Goal: Download file/media

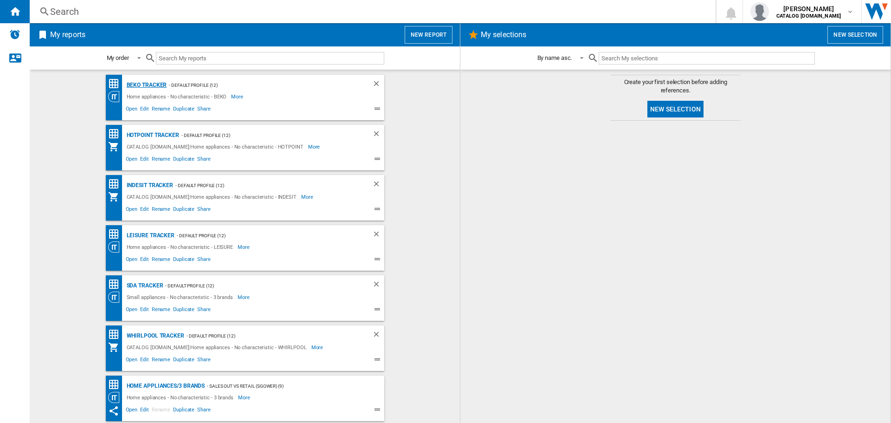
click at [129, 89] on div "BEKO Tracker" at bounding box center [145, 85] width 43 height 12
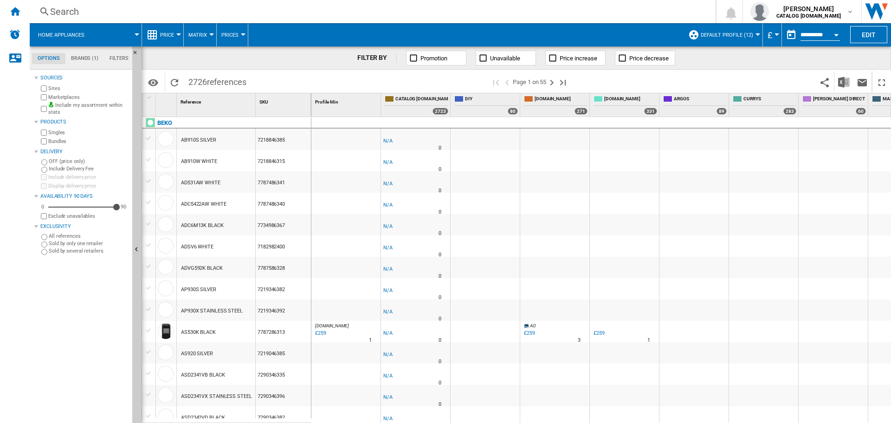
click at [833, 34] on button "Open calendar" at bounding box center [835, 33] width 17 height 17
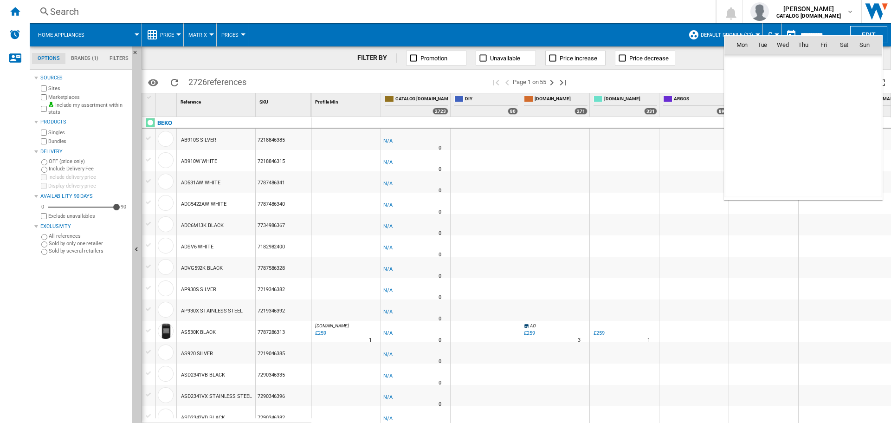
scroll to position [4425, 0]
click at [804, 124] on span "21" at bounding box center [803, 126] width 19 height 19
type input "**********"
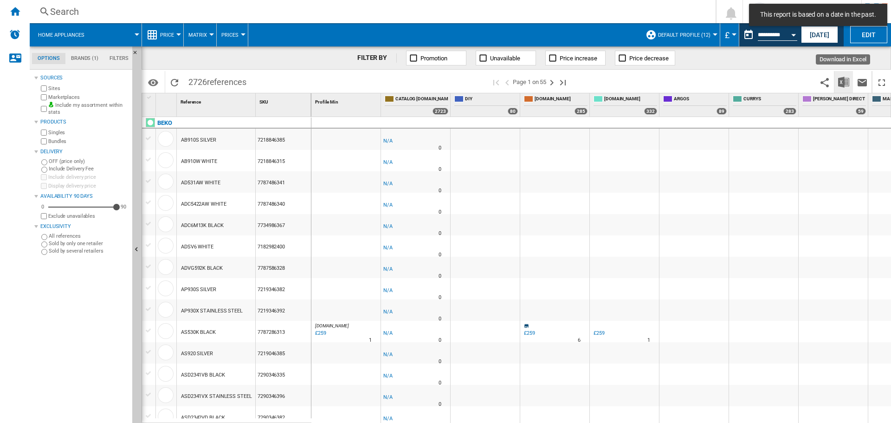
click at [841, 85] on img "Download in Excel" at bounding box center [843, 82] width 11 height 11
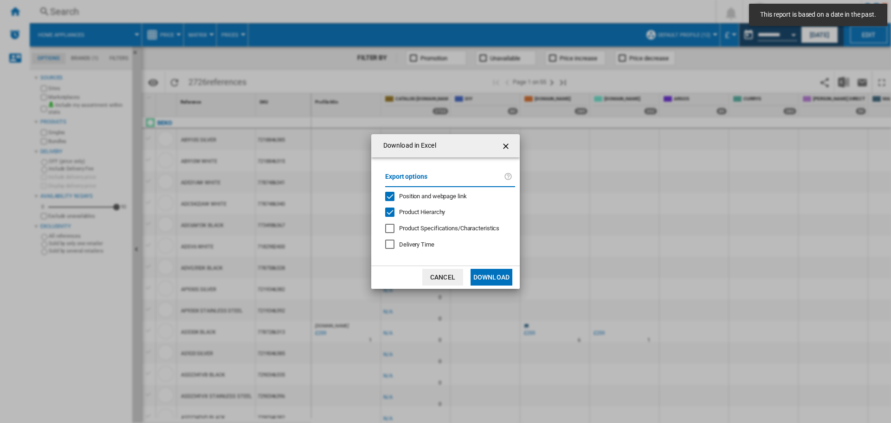
click at [493, 274] on button "Download" at bounding box center [491, 277] width 42 height 17
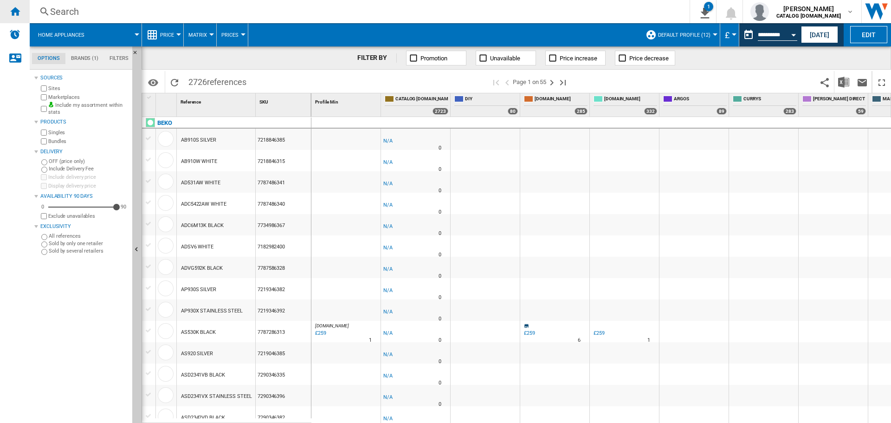
click at [16, 12] on ng-md-icon "Home" at bounding box center [14, 11] width 11 height 11
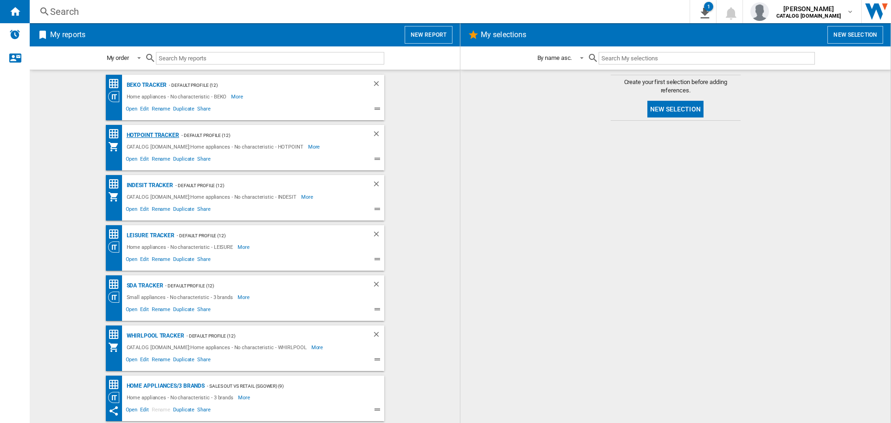
click at [140, 135] on div "Hotpoint Tracker" at bounding box center [151, 135] width 55 height 12
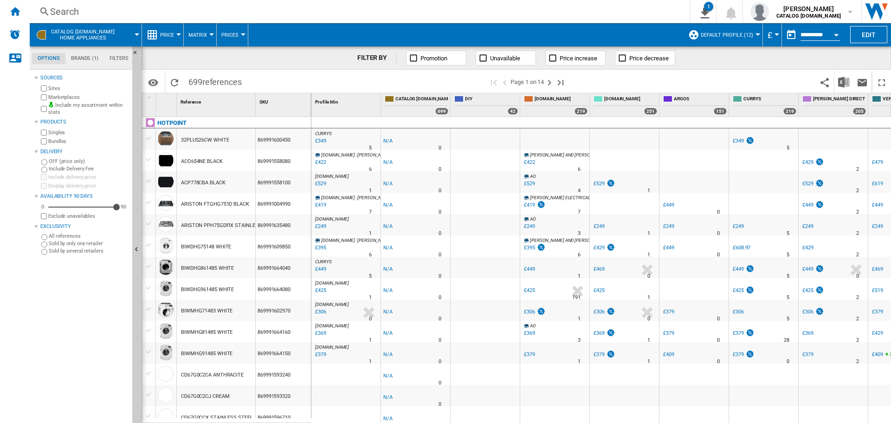
click at [830, 34] on button "Open calendar" at bounding box center [835, 33] width 17 height 17
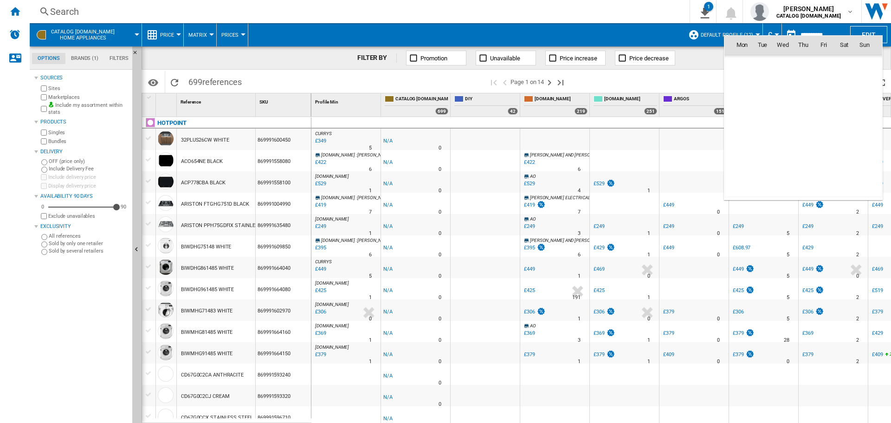
scroll to position [4425, 0]
click at [806, 125] on span "21" at bounding box center [803, 126] width 19 height 19
type input "**********"
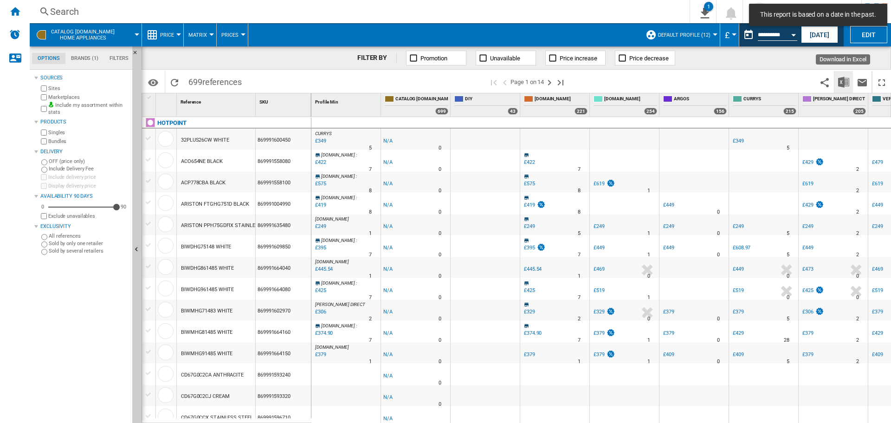
click at [843, 79] on img "Download in Excel" at bounding box center [843, 82] width 11 height 11
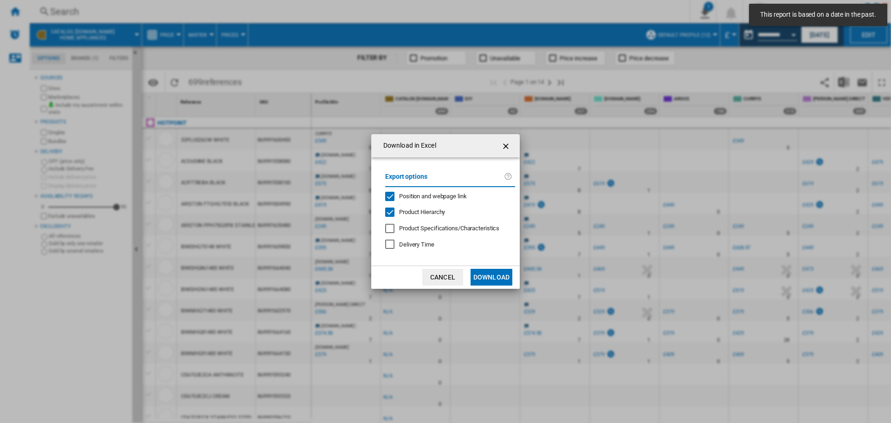
click at [499, 275] on button "Download" at bounding box center [491, 277] width 42 height 17
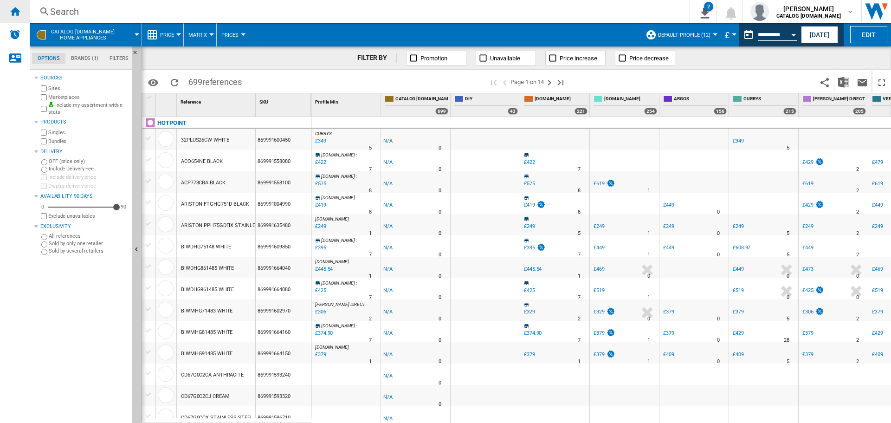
drag, startPoint x: 13, startPoint y: 9, endPoint x: 5, endPoint y: 13, distance: 9.3
click at [13, 9] on ng-md-icon "Home" at bounding box center [14, 11] width 11 height 11
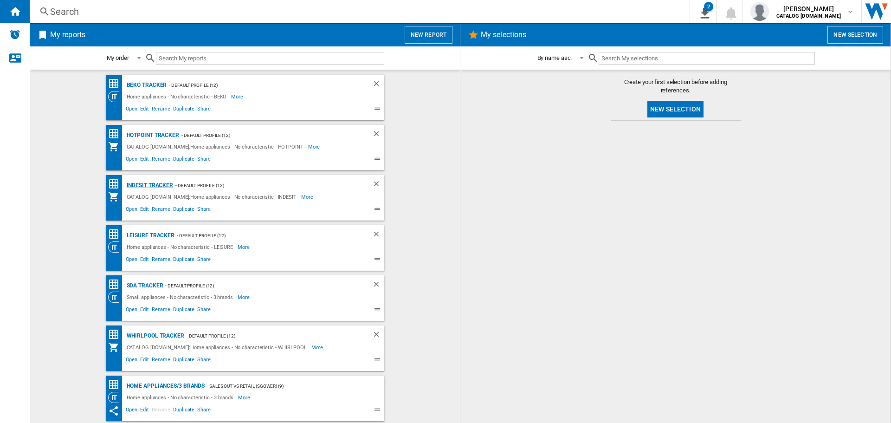
click at [150, 184] on div "Indesit Tracker" at bounding box center [148, 185] width 49 height 12
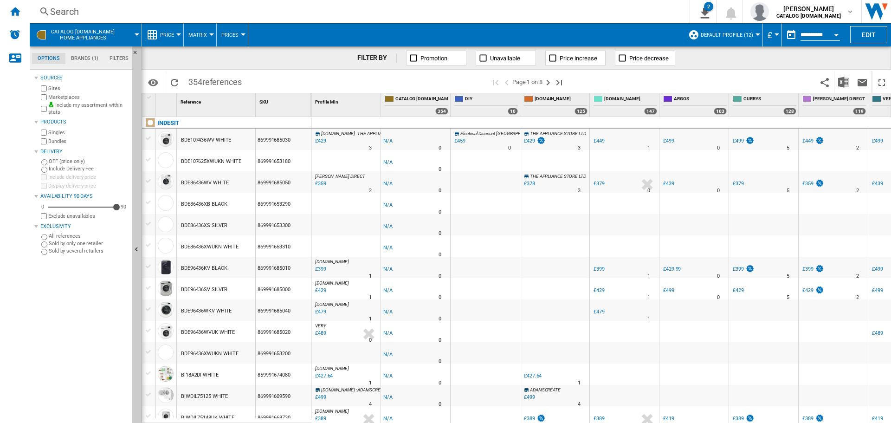
click at [822, 32] on input "**********" at bounding box center [819, 36] width 39 height 8
click at [833, 35] on button "Open calendar" at bounding box center [835, 33] width 17 height 17
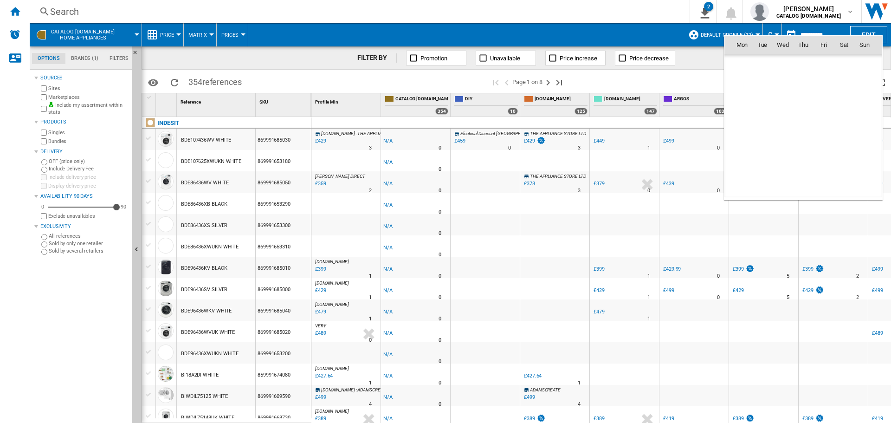
scroll to position [4425, 0]
click at [799, 124] on span "21" at bounding box center [803, 126] width 19 height 19
type input "**********"
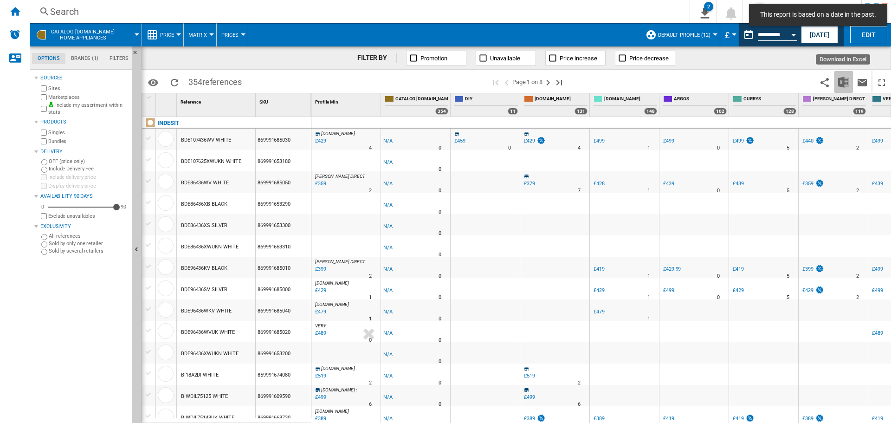
click at [839, 80] on img "Download in Excel" at bounding box center [843, 82] width 11 height 11
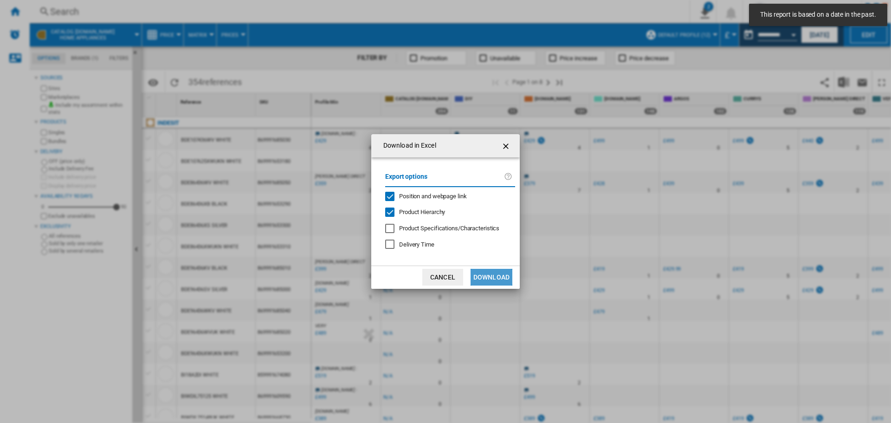
click at [490, 276] on button "Download" at bounding box center [491, 277] width 42 height 17
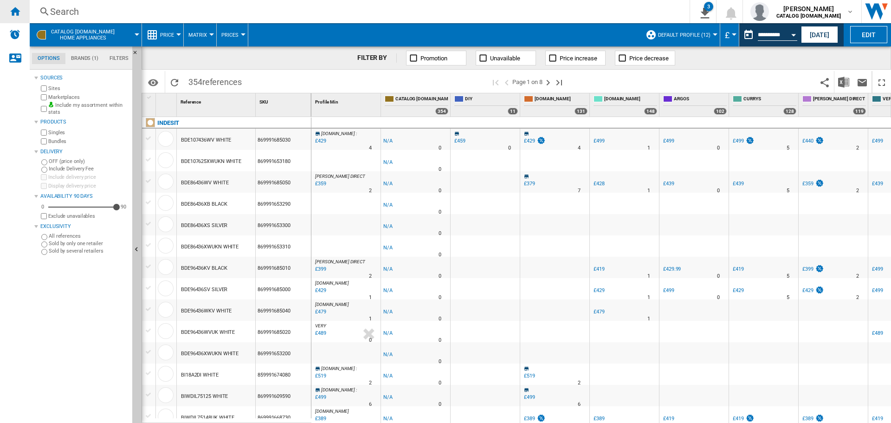
drag, startPoint x: 18, startPoint y: 11, endPoint x: 6, endPoint y: 17, distance: 13.3
click at [18, 11] on ng-md-icon "Home" at bounding box center [14, 11] width 11 height 11
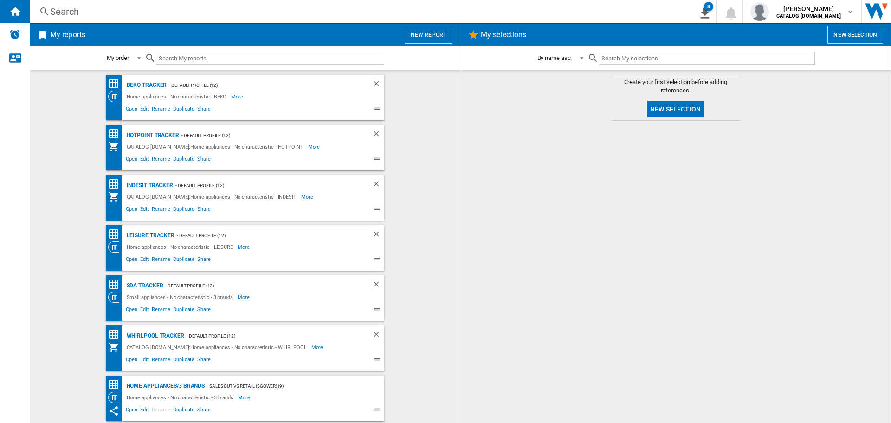
click at [143, 236] on div "LEISURE Tracker" at bounding box center [149, 236] width 51 height 12
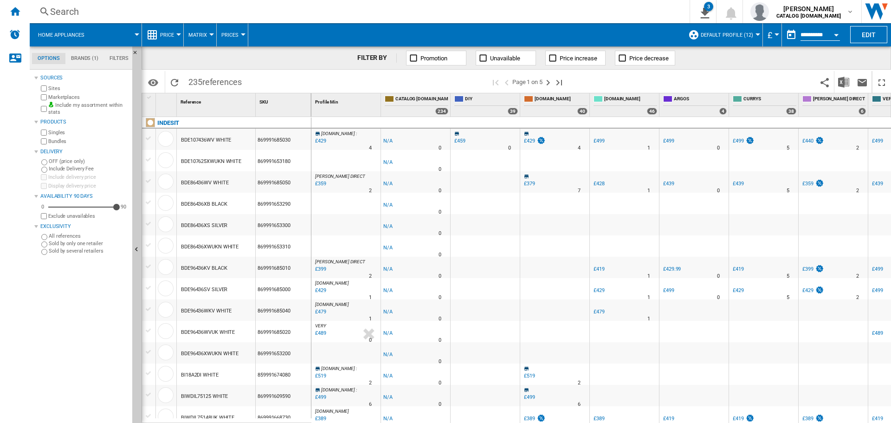
click at [833, 33] on button "Open calendar" at bounding box center [835, 33] width 17 height 17
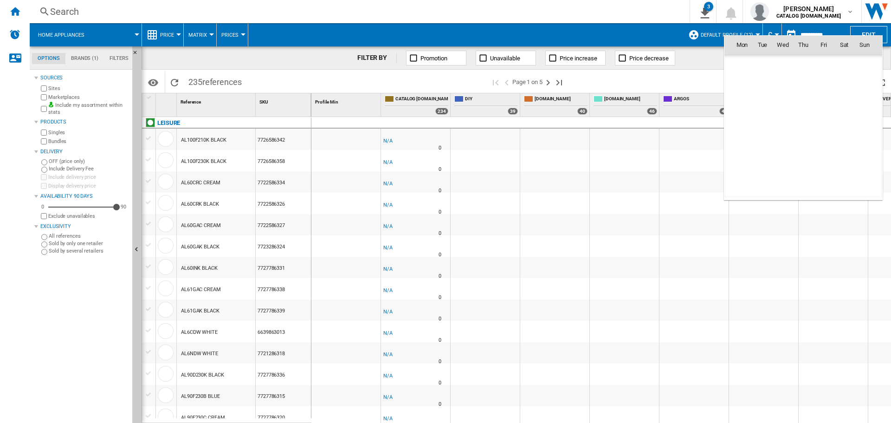
scroll to position [4425, 0]
click at [805, 122] on span "21" at bounding box center [803, 126] width 19 height 19
type input "**********"
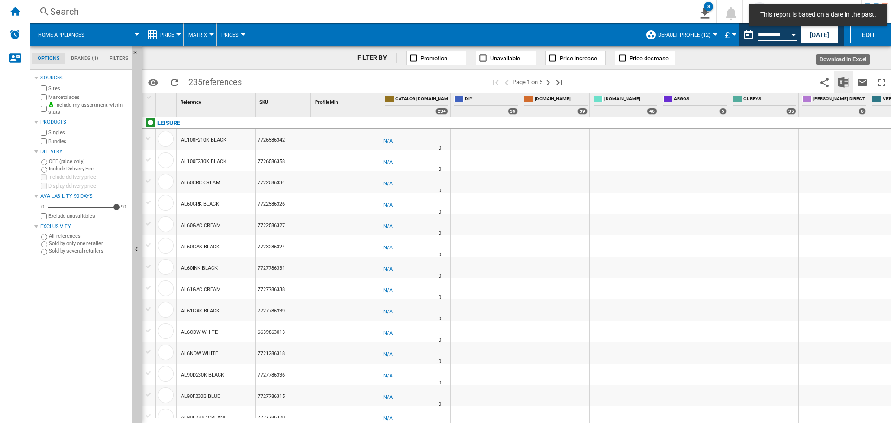
click at [842, 84] on img "Download in Excel" at bounding box center [843, 82] width 11 height 11
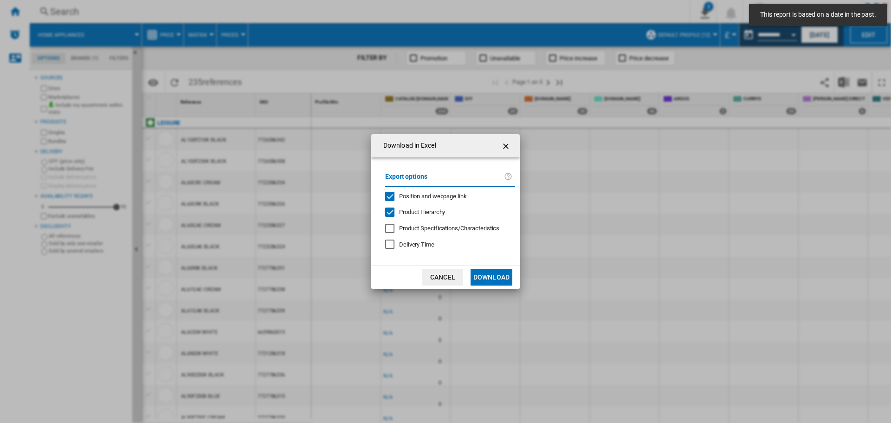
click at [481, 275] on button "Download" at bounding box center [491, 277] width 42 height 17
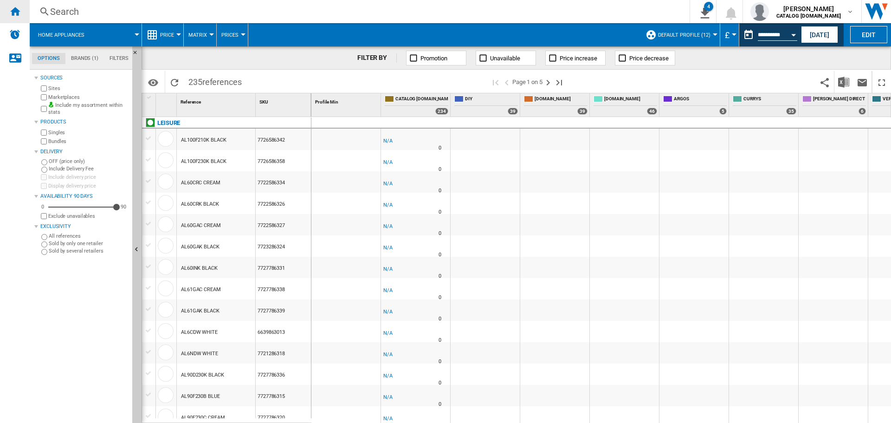
click at [17, 10] on ng-md-icon "Home" at bounding box center [14, 11] width 11 height 11
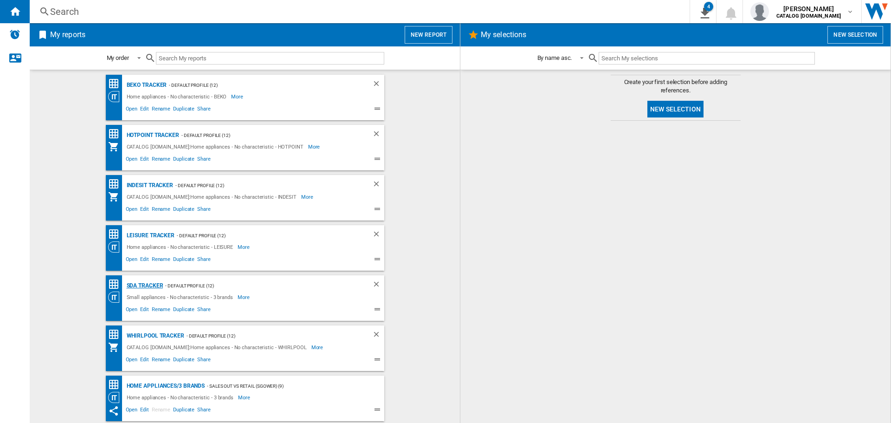
click at [138, 284] on div "SDA Tracker" at bounding box center [143, 286] width 39 height 12
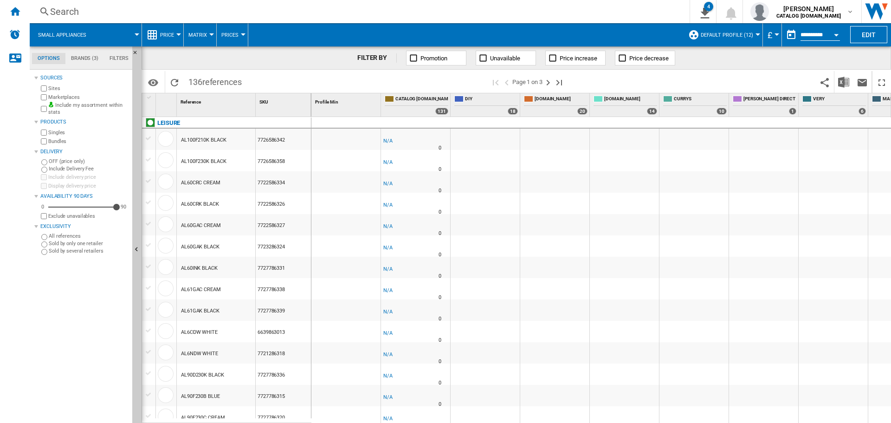
click at [840, 35] on button "Open calendar" at bounding box center [835, 33] width 17 height 17
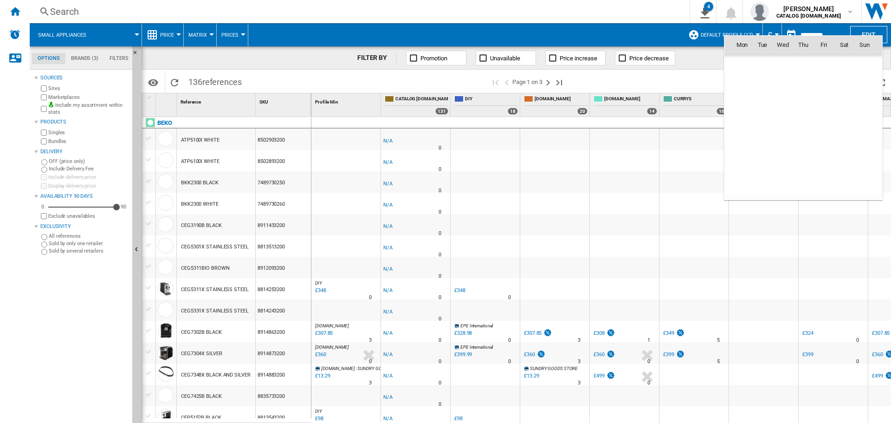
scroll to position [4425, 0]
click at [799, 127] on span "21" at bounding box center [803, 126] width 19 height 19
type input "**********"
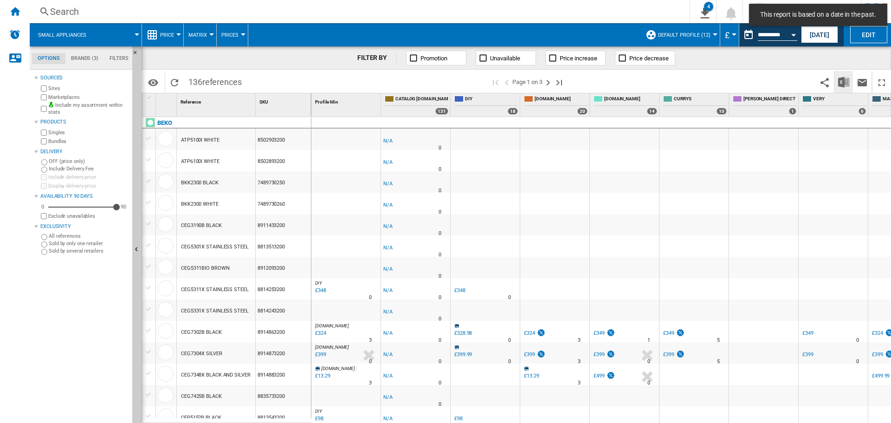
click at [845, 84] on img "Download in Excel" at bounding box center [843, 82] width 11 height 11
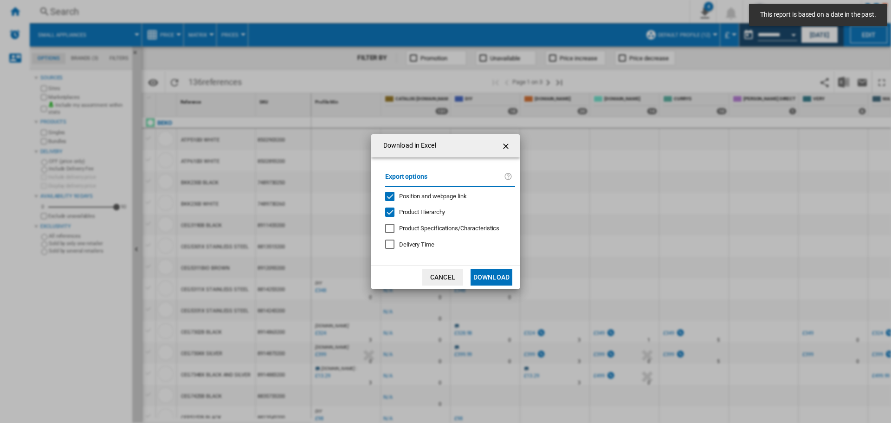
click at [487, 275] on button "Download" at bounding box center [491, 277] width 42 height 17
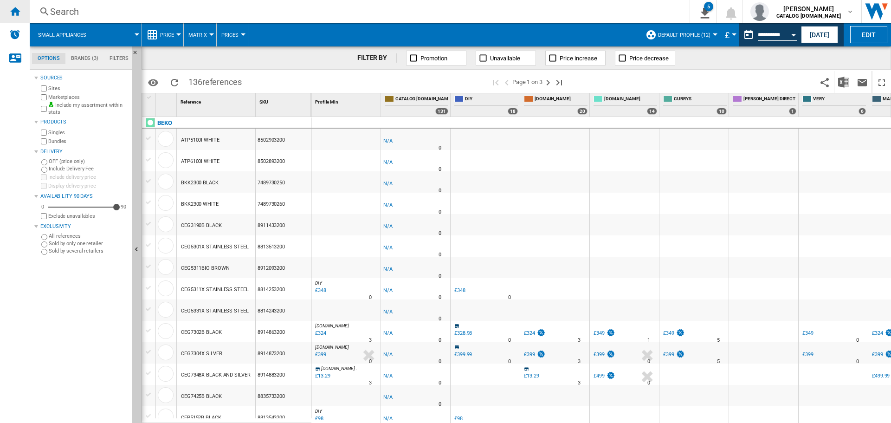
click at [15, 15] on ng-md-icon "Home" at bounding box center [14, 11] width 11 height 11
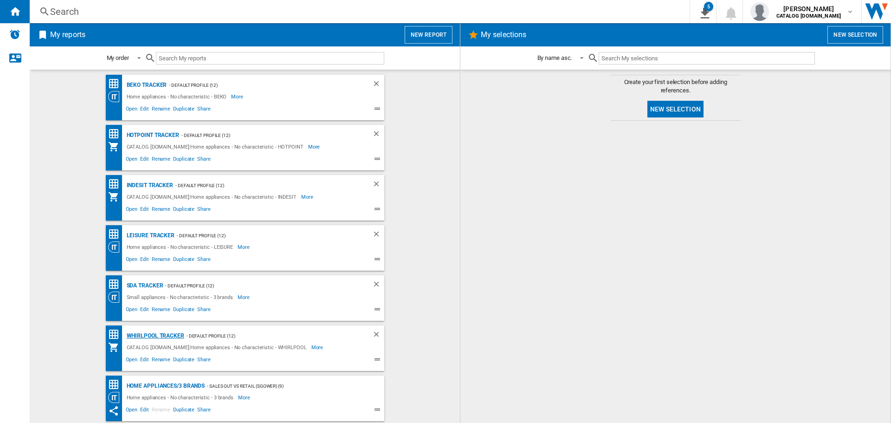
click at [145, 334] on div "Whirlpool Tracker" at bounding box center [154, 336] width 60 height 12
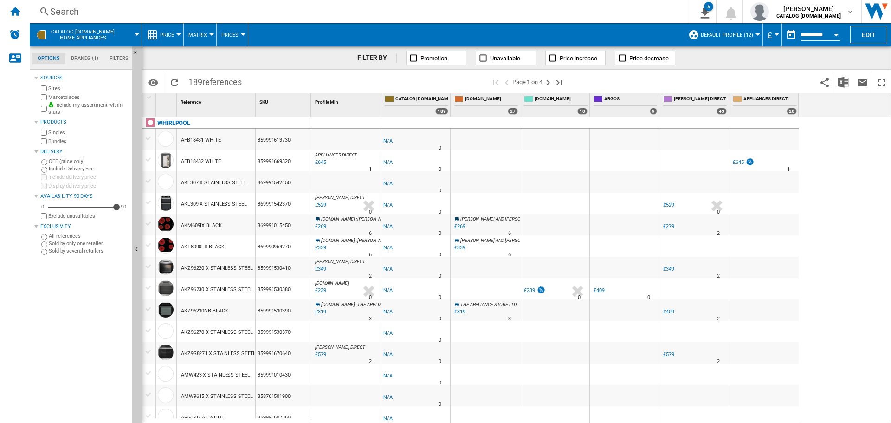
click at [829, 32] on button "Open calendar" at bounding box center [835, 33] width 17 height 17
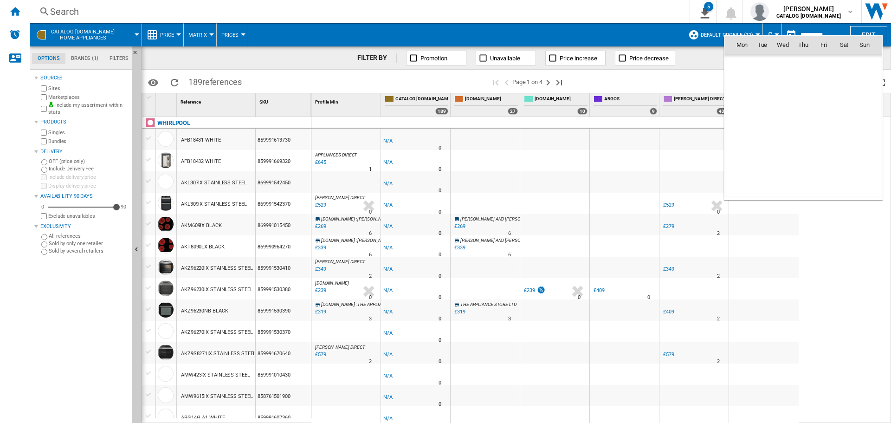
scroll to position [4425, 0]
click at [798, 125] on span "21" at bounding box center [803, 126] width 19 height 19
type input "**********"
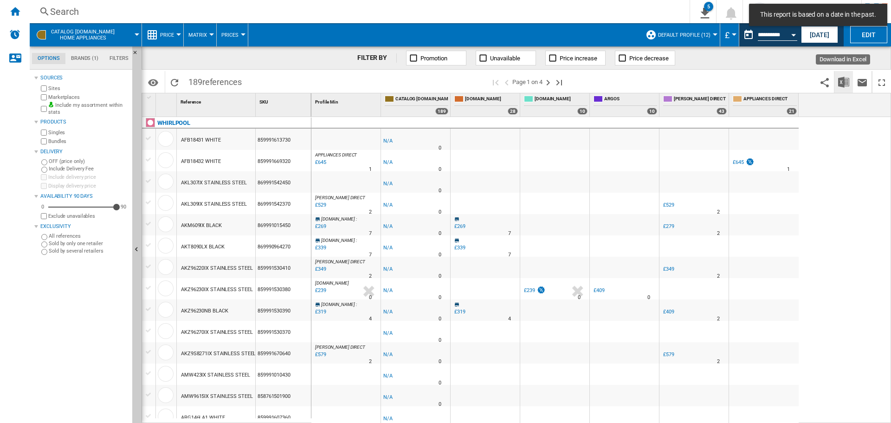
click at [844, 83] on img "Download in Excel" at bounding box center [843, 82] width 11 height 11
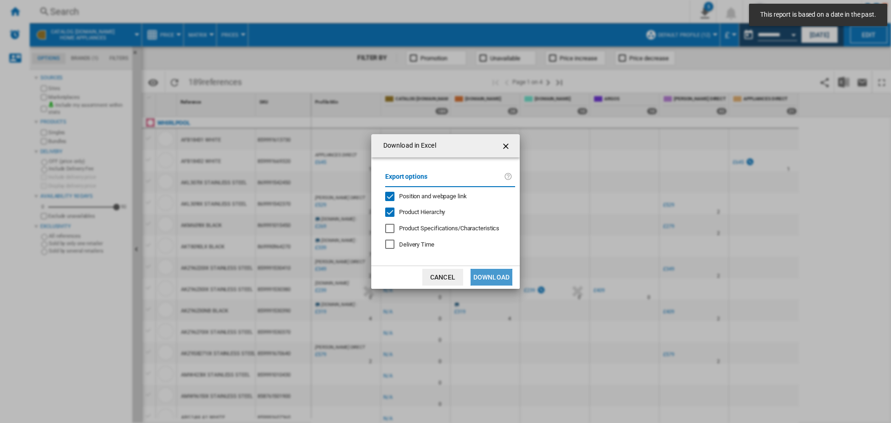
click at [504, 273] on button "Download" at bounding box center [491, 277] width 42 height 17
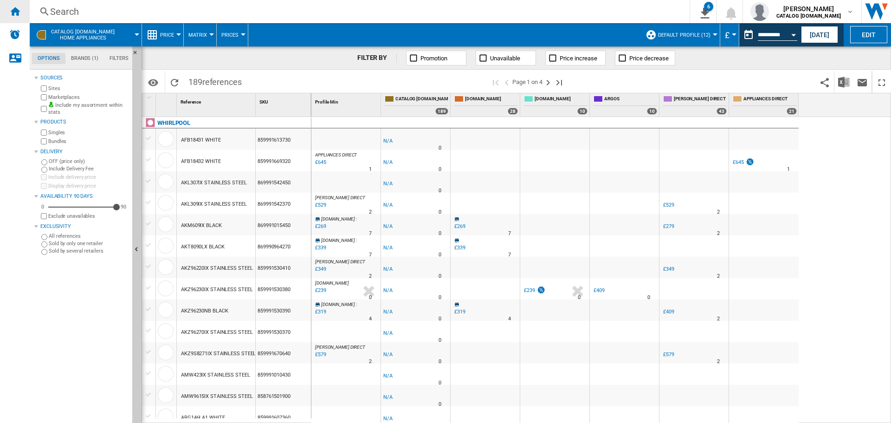
drag, startPoint x: 6, startPoint y: 9, endPoint x: 2, endPoint y: 19, distance: 11.2
click at [6, 9] on div "Home" at bounding box center [15, 11] width 30 height 23
